Goal: Task Accomplishment & Management: Manage account settings

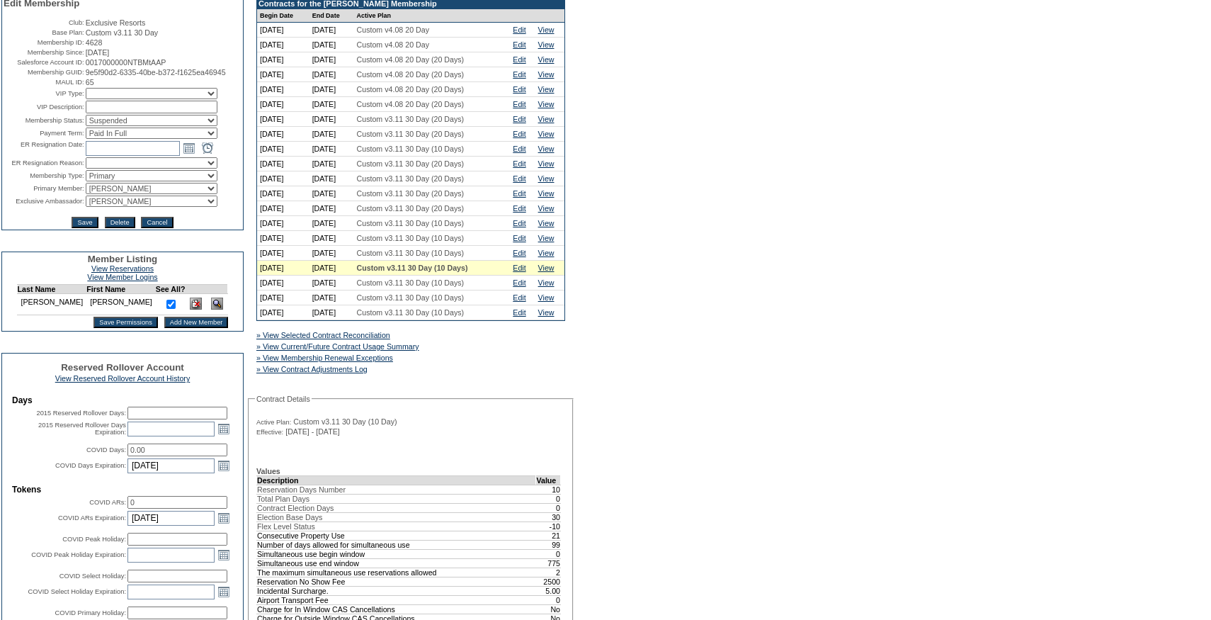
scroll to position [137, 0]
click at [525, 273] on link "Edit" at bounding box center [519, 269] width 13 height 8
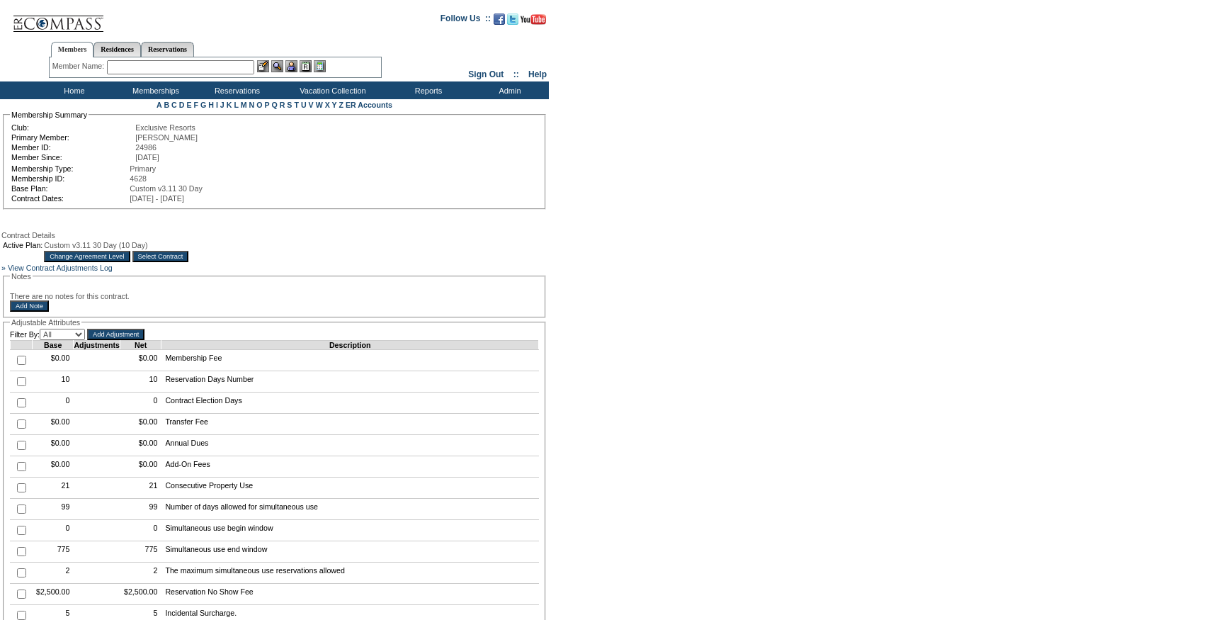
click at [130, 261] on input "Change Agreement Level" at bounding box center [87, 256] width 86 height 11
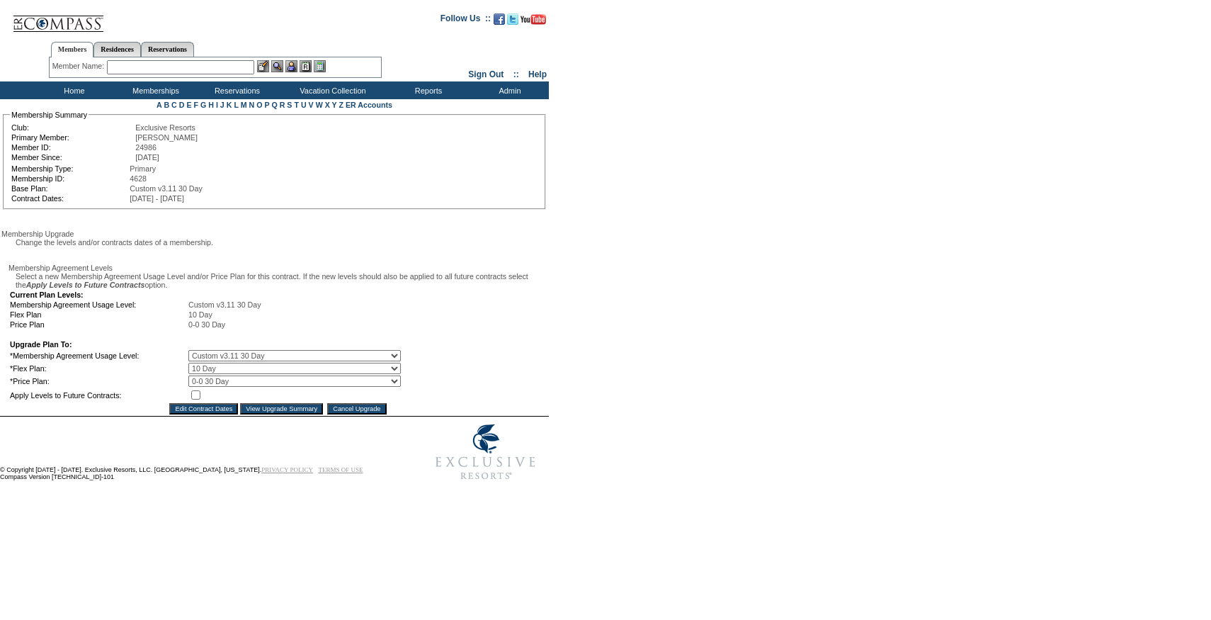
click at [227, 374] on select "0 Day 10 Day 20 Day 30 Day" at bounding box center [294, 368] width 212 height 11
select select "45"
click at [198, 374] on select "0 Day 10 Day 20 Day 30 Day" at bounding box center [294, 368] width 212 height 11
click at [200, 399] on input "checkbox" at bounding box center [195, 394] width 9 height 9
checkbox input "true"
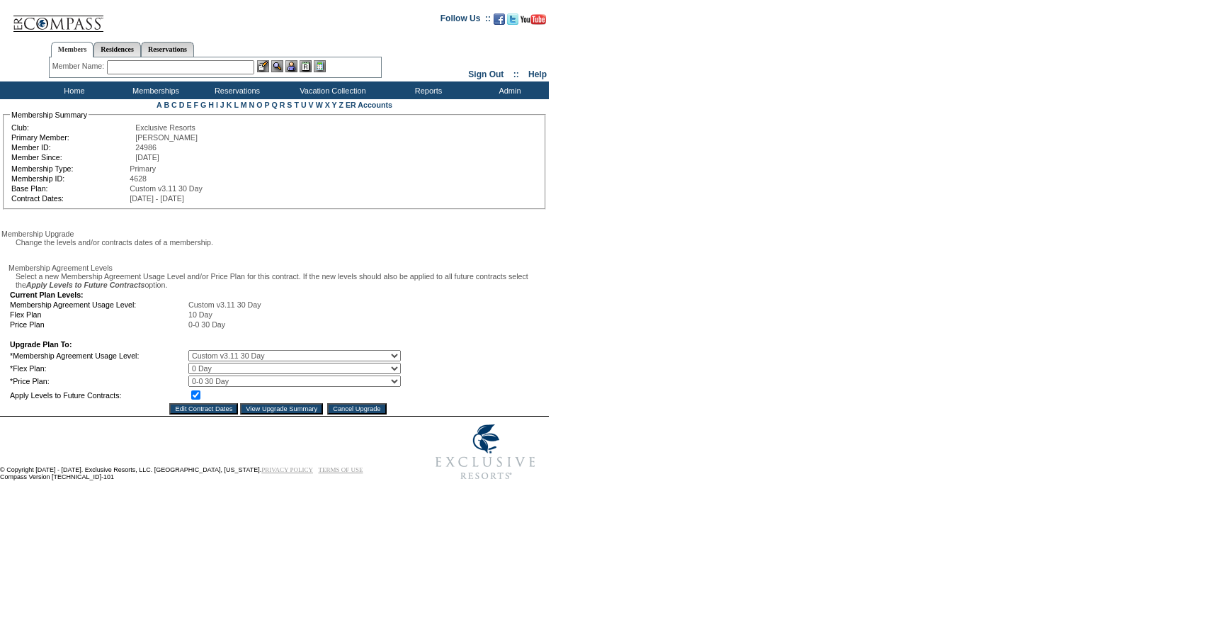
click at [266, 414] on input "View Upgrade Summary" at bounding box center [281, 408] width 83 height 11
